Goal: Complete application form

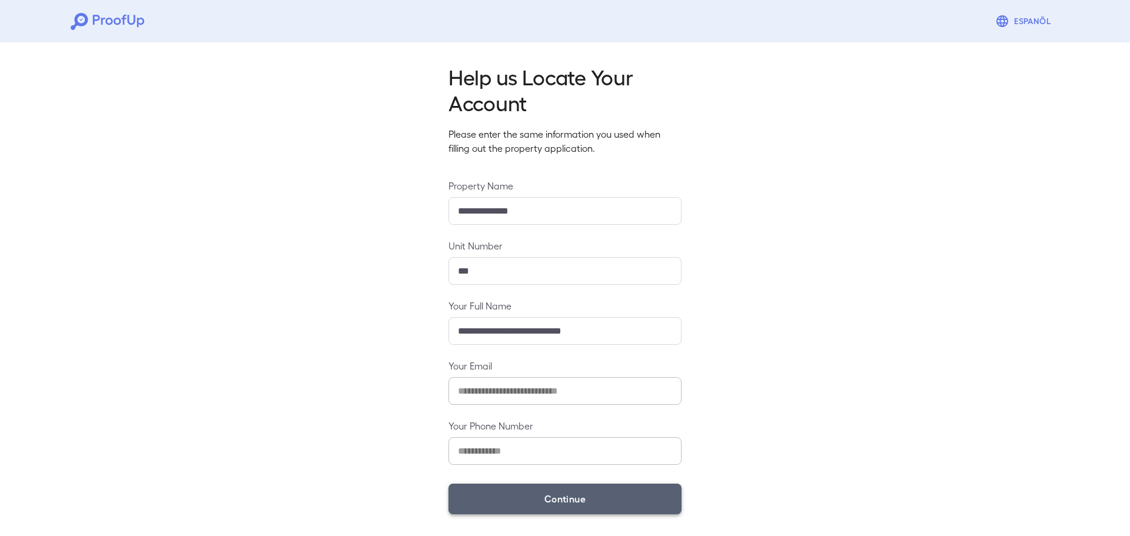
click at [553, 505] on button "Continue" at bounding box center [565, 499] width 233 height 31
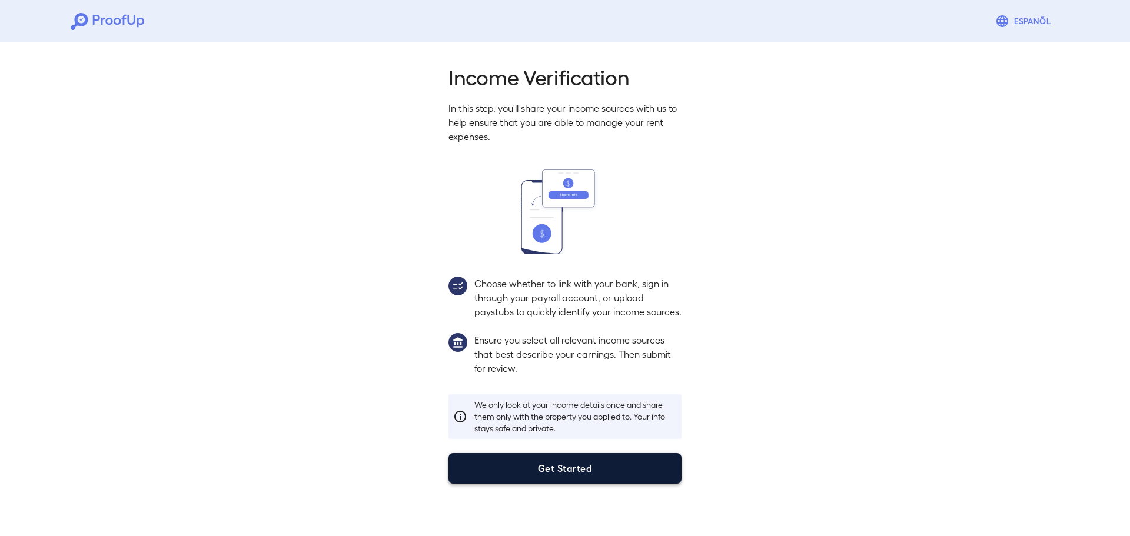
click at [568, 480] on button "Get Started" at bounding box center [565, 468] width 233 height 31
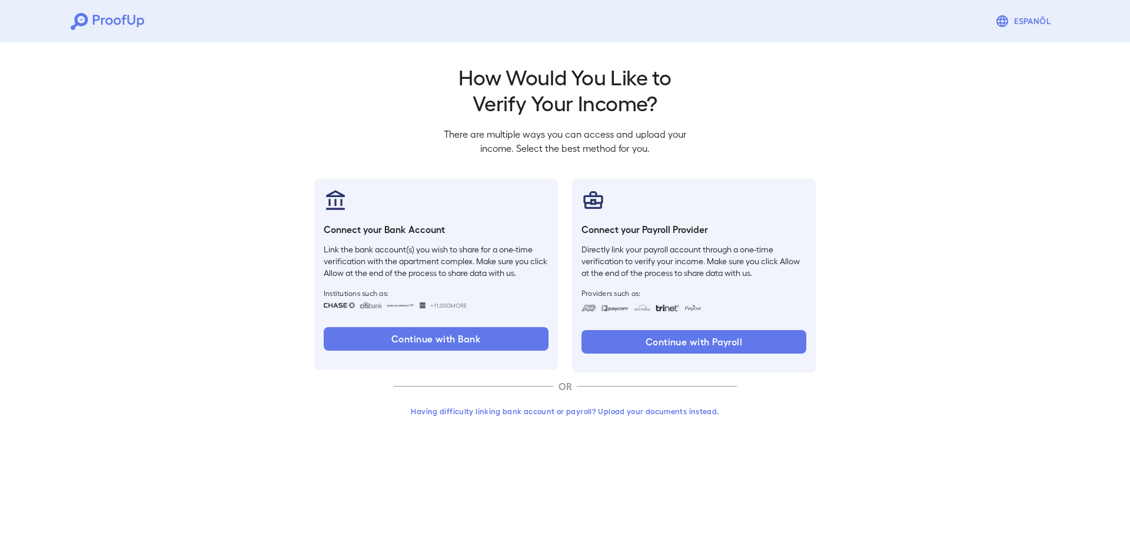
click at [562, 418] on button "Having difficulty linking bank account or payroll? Upload your documents instea…" at bounding box center [565, 411] width 344 height 21
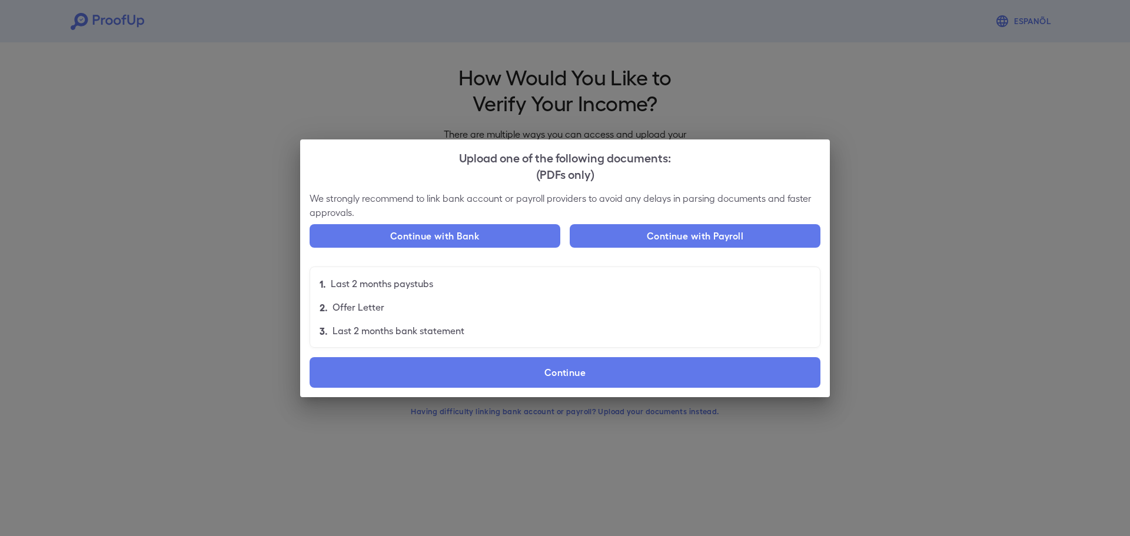
click at [560, 413] on div "Upload one of the following documents: (PDFs only) We strongly recommend to lin…" at bounding box center [565, 268] width 1130 height 536
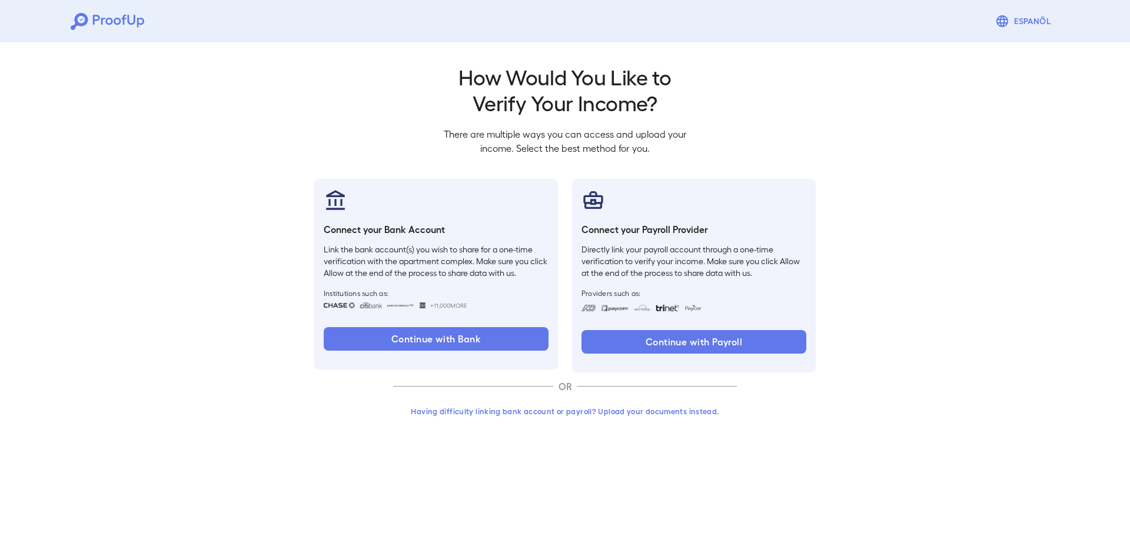
click at [523, 406] on button "Having difficulty linking bank account or payroll? Upload your documents instea…" at bounding box center [565, 411] width 344 height 21
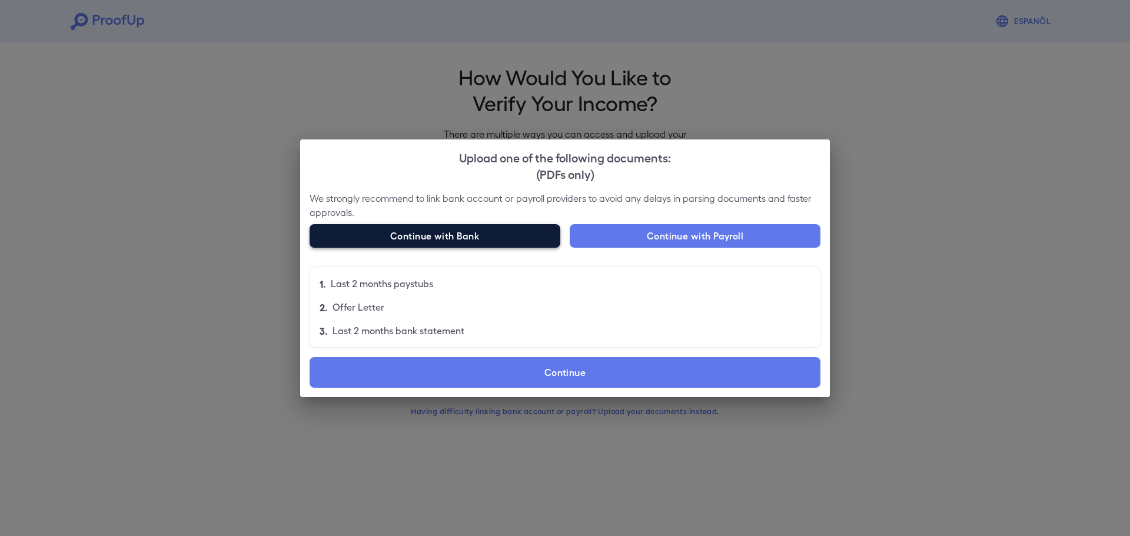
click at [513, 243] on button "Continue with Bank" at bounding box center [435, 236] width 251 height 24
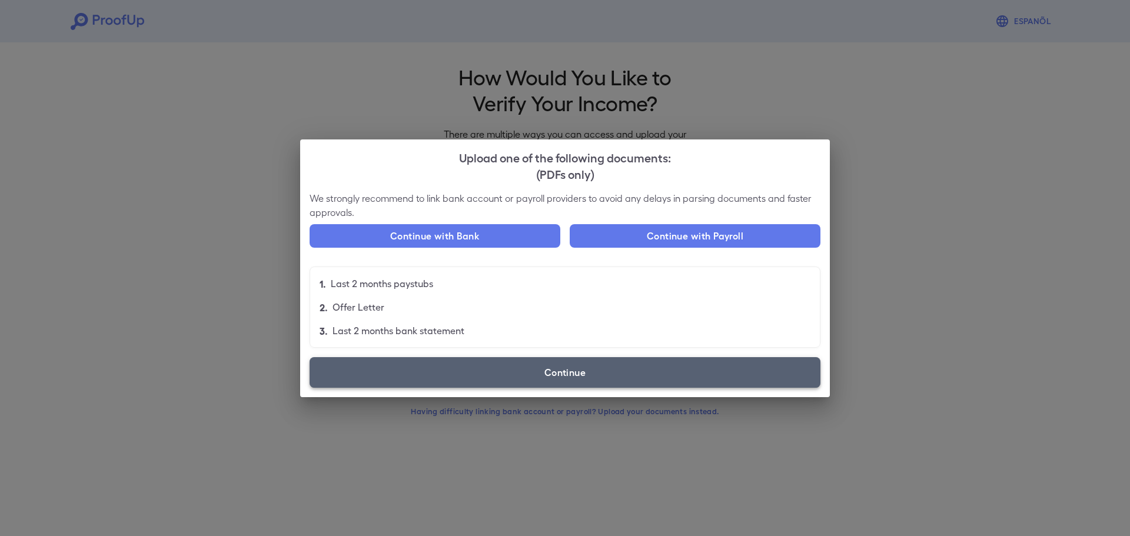
click at [565, 377] on label "Continue" at bounding box center [565, 372] width 511 height 31
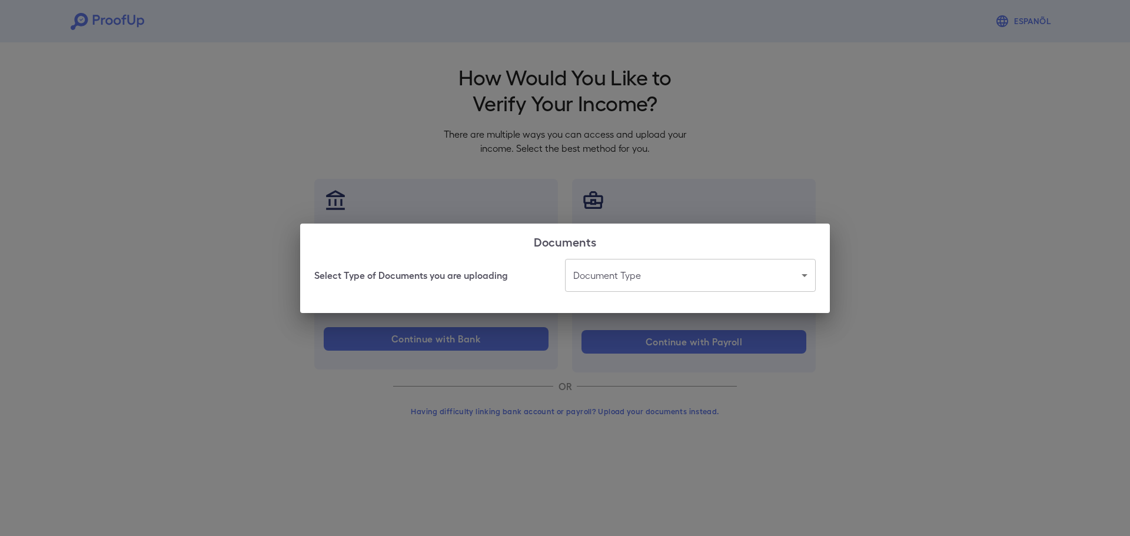
click at [592, 283] on body "Espanõl Go back How Would You Like to Verify Your Income? There are multiple wa…" at bounding box center [565, 225] width 1130 height 450
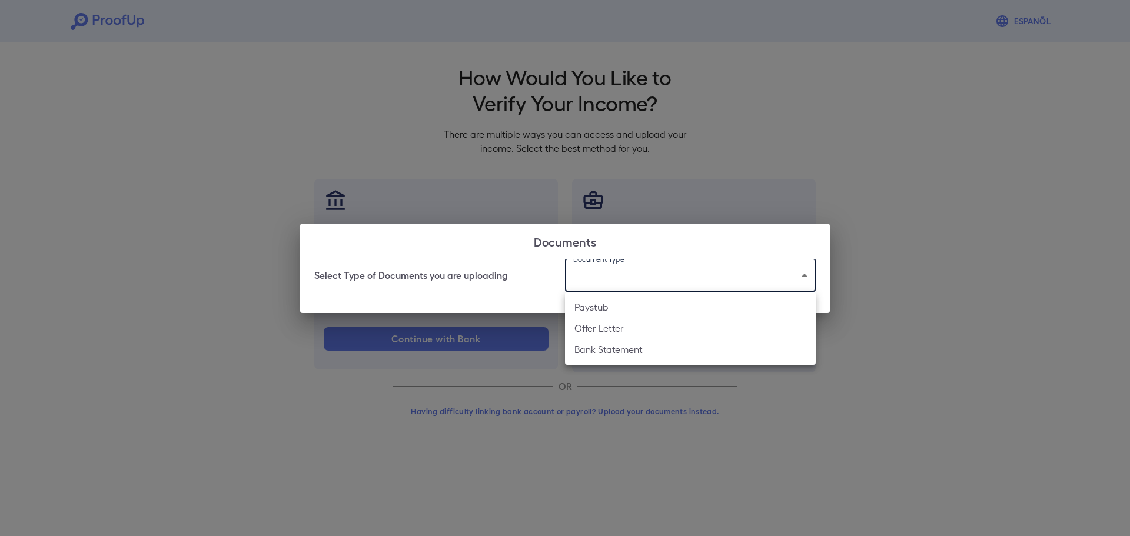
click at [613, 306] on li "Paystub" at bounding box center [690, 307] width 251 height 21
type input "*******"
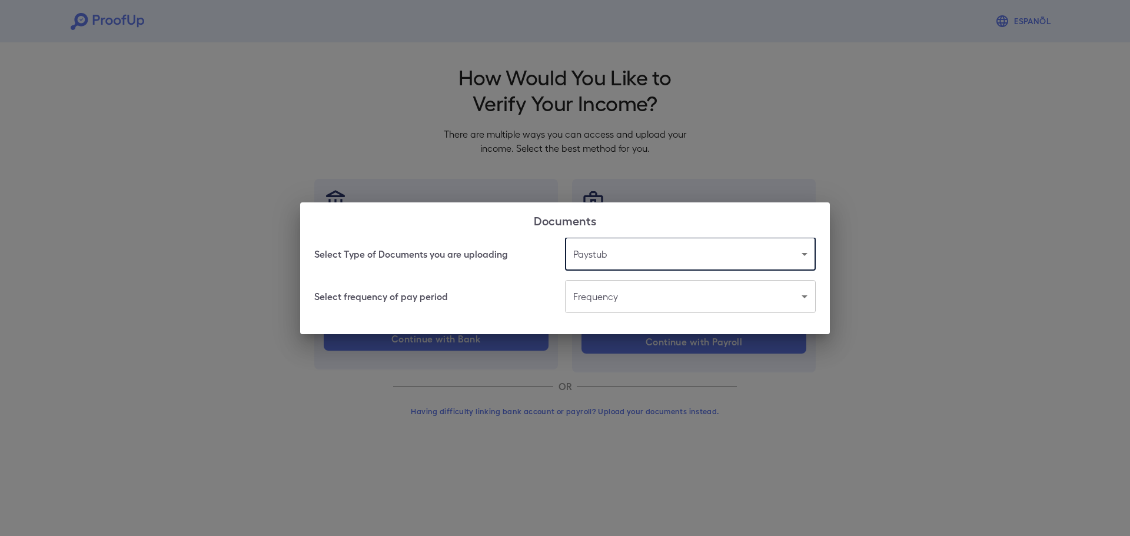
click at [613, 305] on body "Espanõl Go back How Would You Like to Verify Your Income? There are multiple wa…" at bounding box center [565, 225] width 1130 height 450
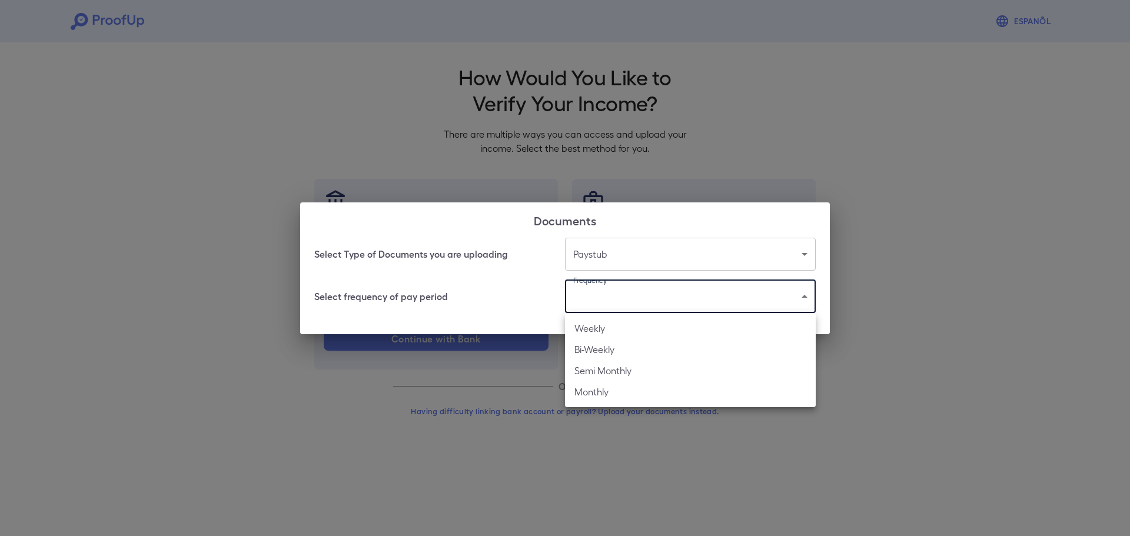
click at [611, 323] on li "Weekly" at bounding box center [690, 328] width 251 height 21
type input "******"
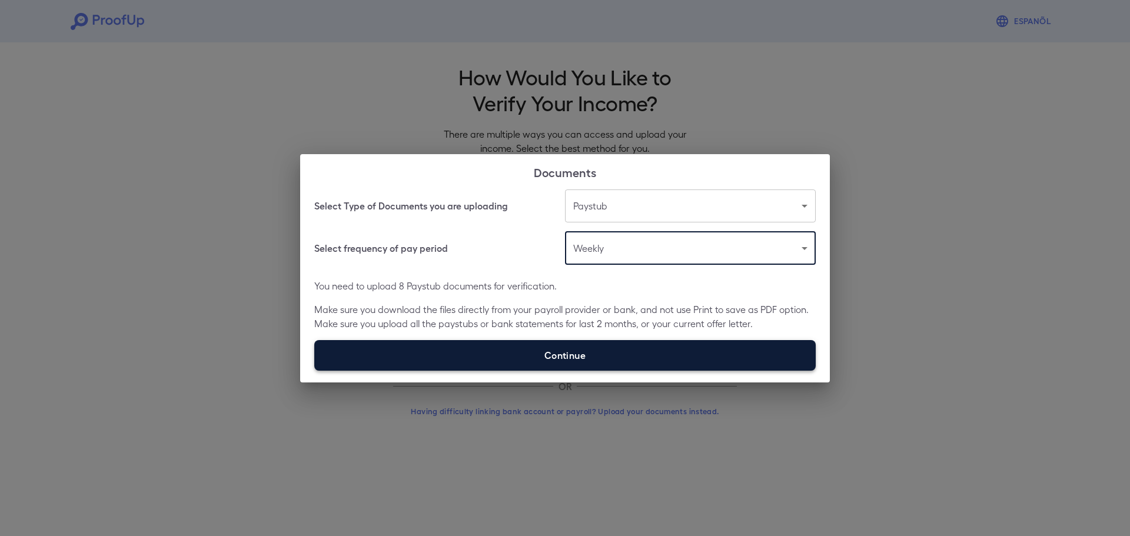
click at [611, 357] on label "Continue" at bounding box center [565, 355] width 502 height 31
click at [315, 370] on input "Continue" at bounding box center [314, 370] width 1 height 1
type input "**********"
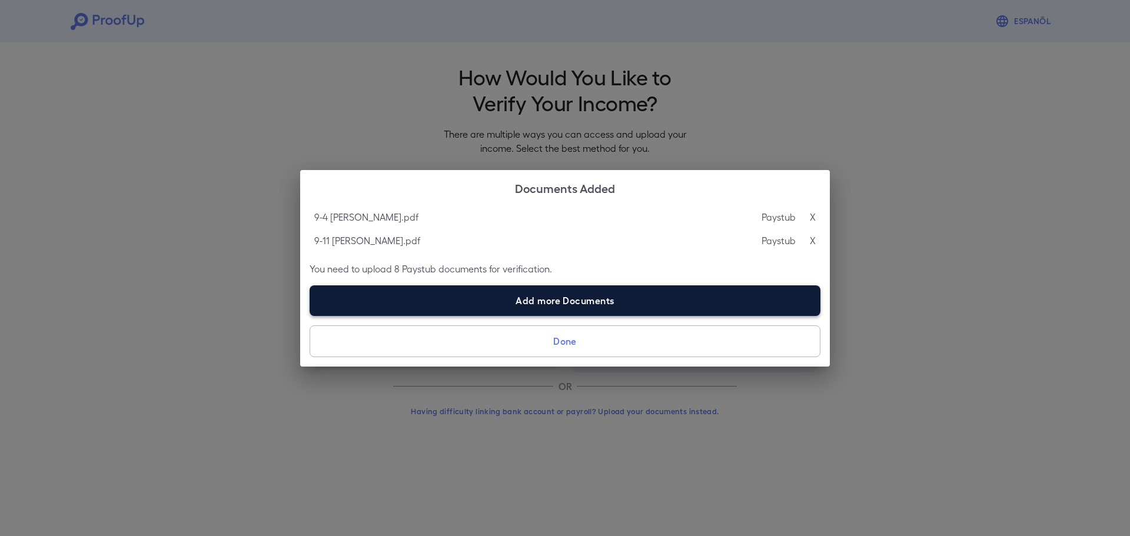
click at [636, 307] on label "Add more Documents" at bounding box center [565, 301] width 511 height 31
click at [310, 316] on input "Add more Documents" at bounding box center [310, 316] width 1 height 1
type input "**********"
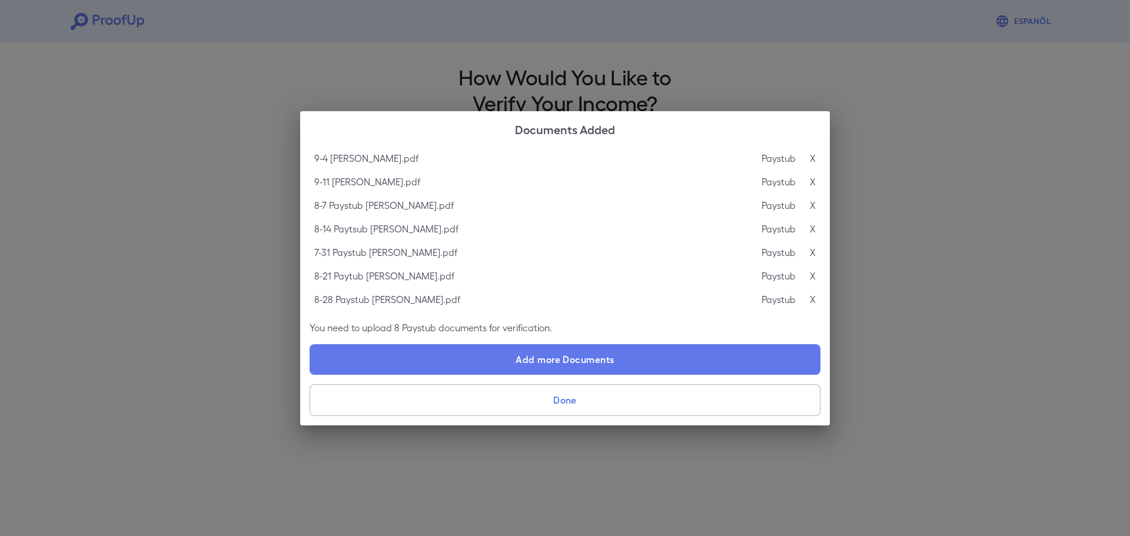
click at [588, 400] on button "Done" at bounding box center [565, 400] width 511 height 32
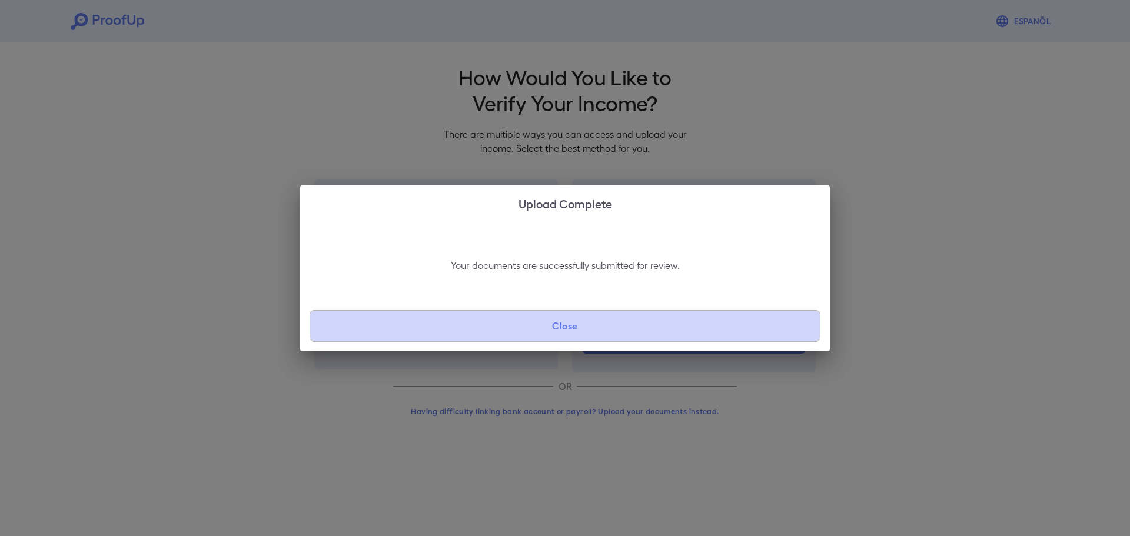
click at [561, 324] on button "Close" at bounding box center [565, 326] width 511 height 32
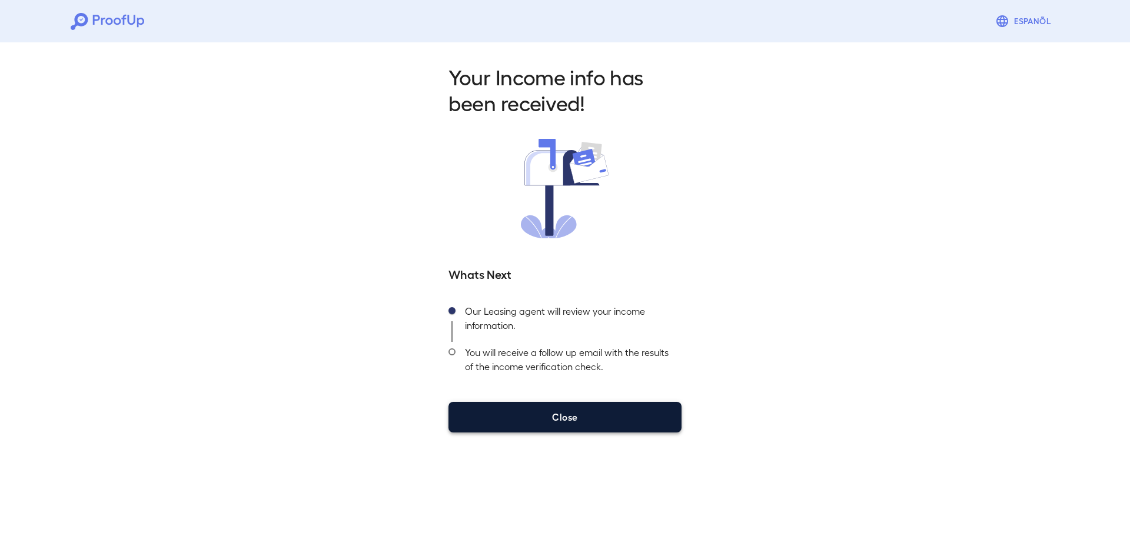
click at [556, 413] on button "Close" at bounding box center [565, 417] width 233 height 31
